Goal: Task Accomplishment & Management: Use online tool/utility

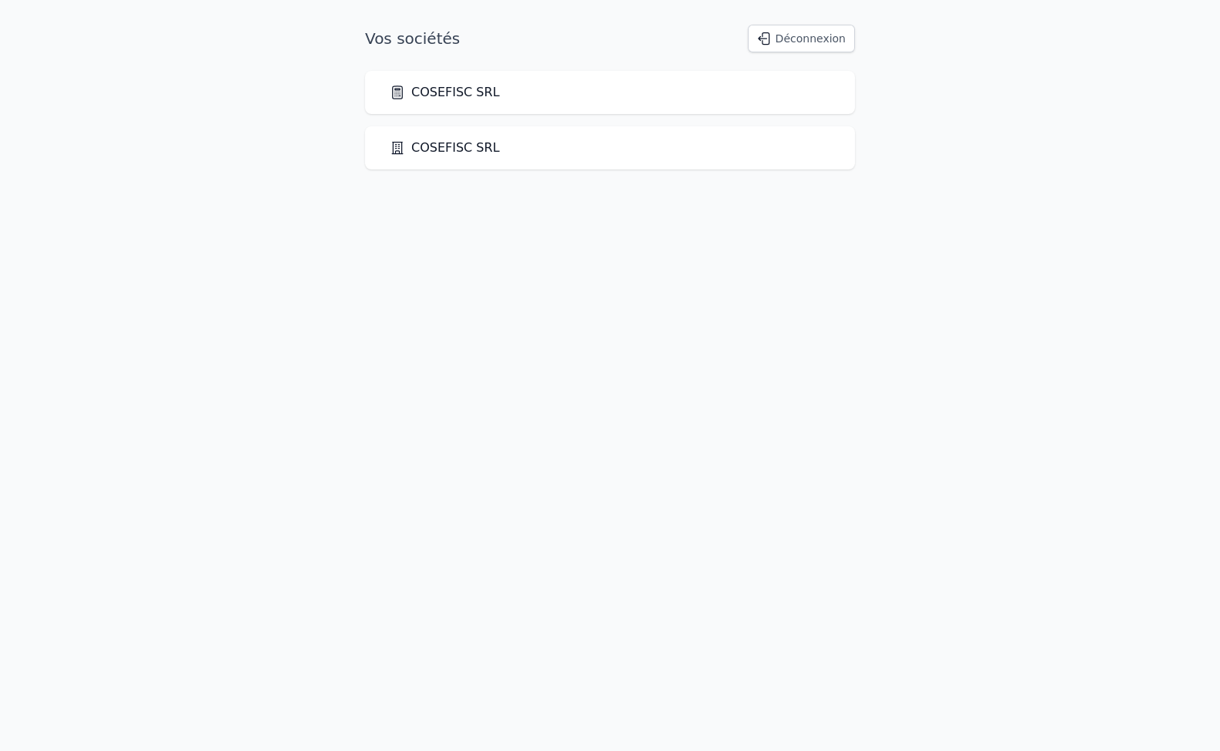
click at [445, 93] on link "COSEFISC SRL" at bounding box center [445, 92] width 110 height 18
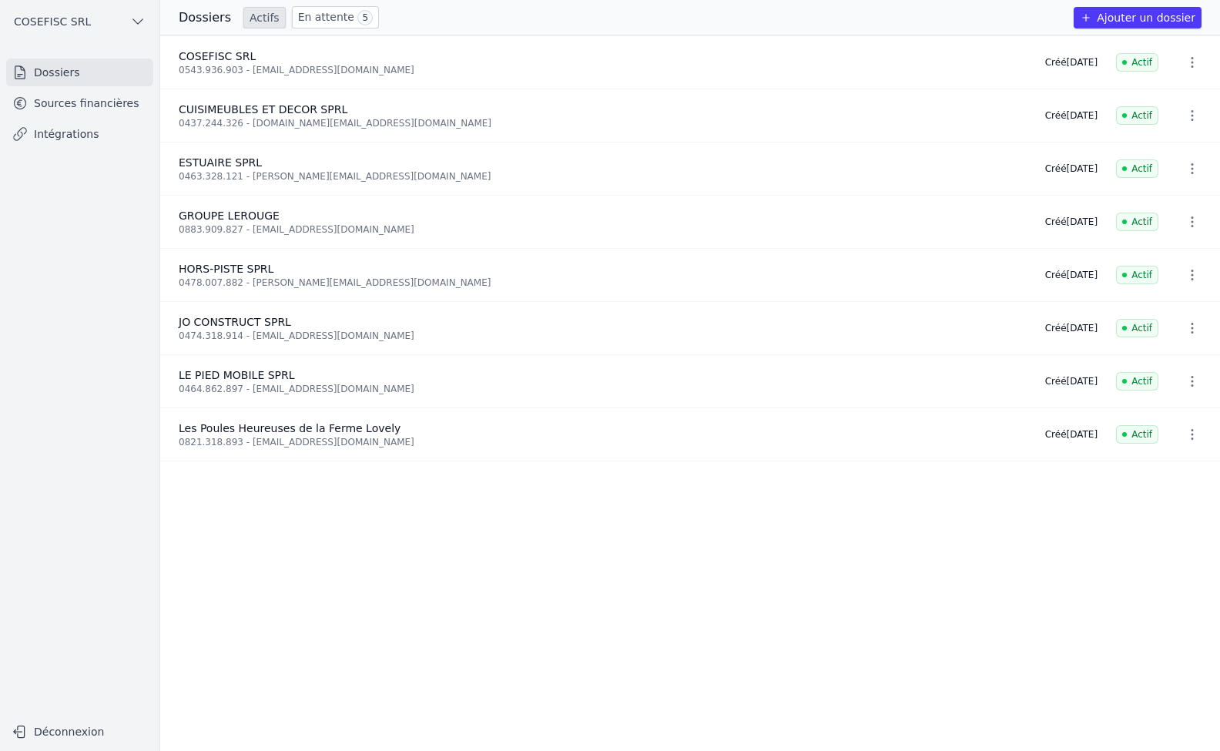
click at [74, 139] on link "Intégrations" at bounding box center [79, 134] width 147 height 28
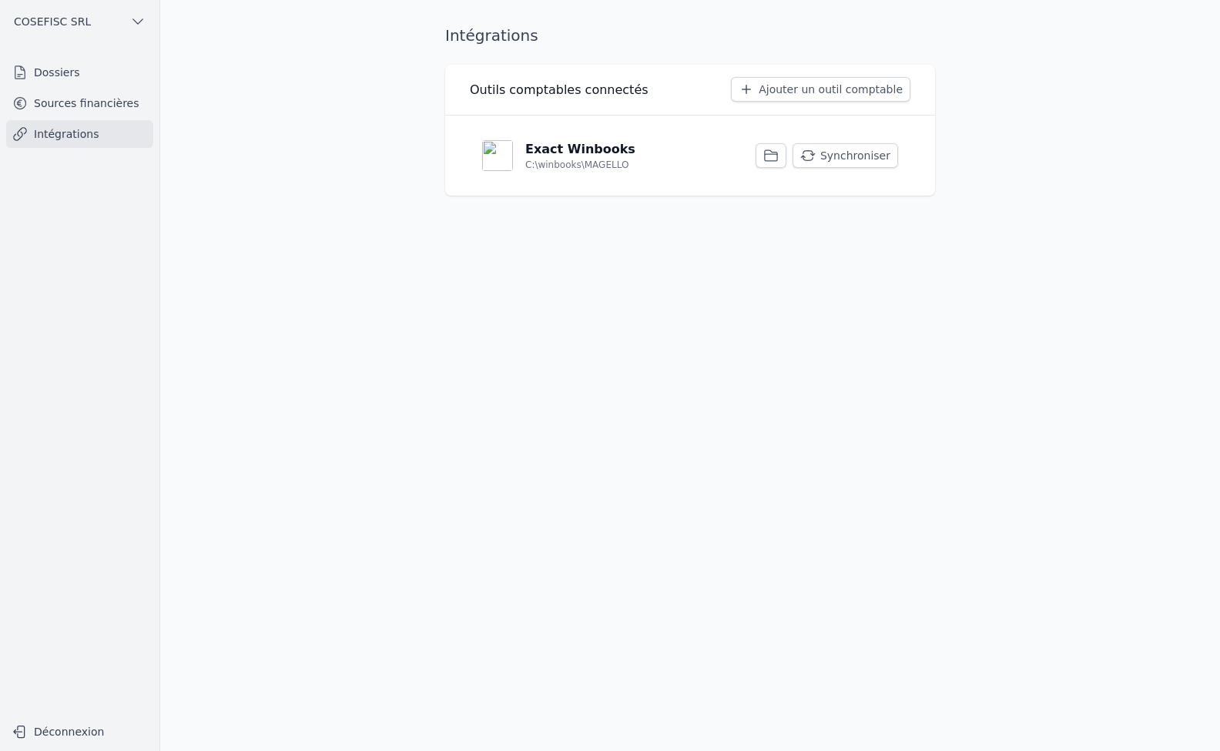
click at [825, 155] on button "Synchroniser" at bounding box center [846, 155] width 106 height 25
click at [861, 157] on button "Synchroniser" at bounding box center [846, 155] width 106 height 25
